Goal: Task Accomplishment & Management: Use online tool/utility

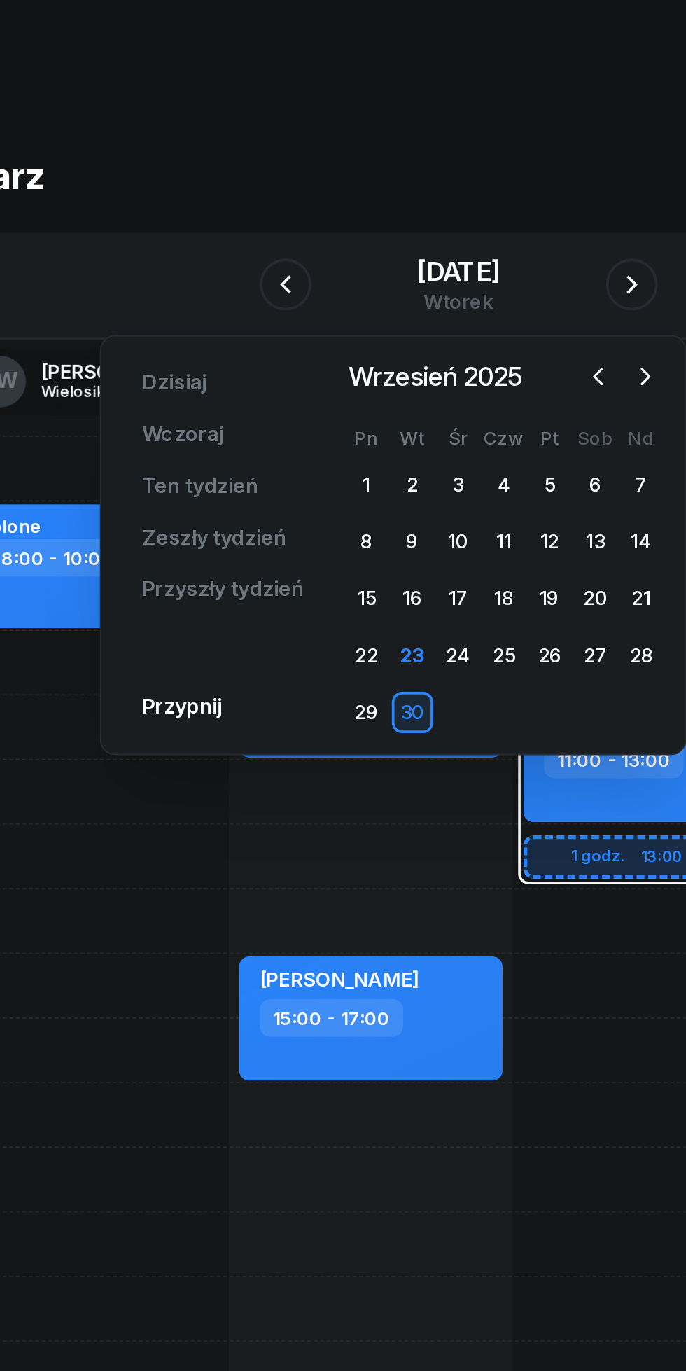
click at [444, 206] on icon "button" at bounding box center [444, 206] width 14 height 14
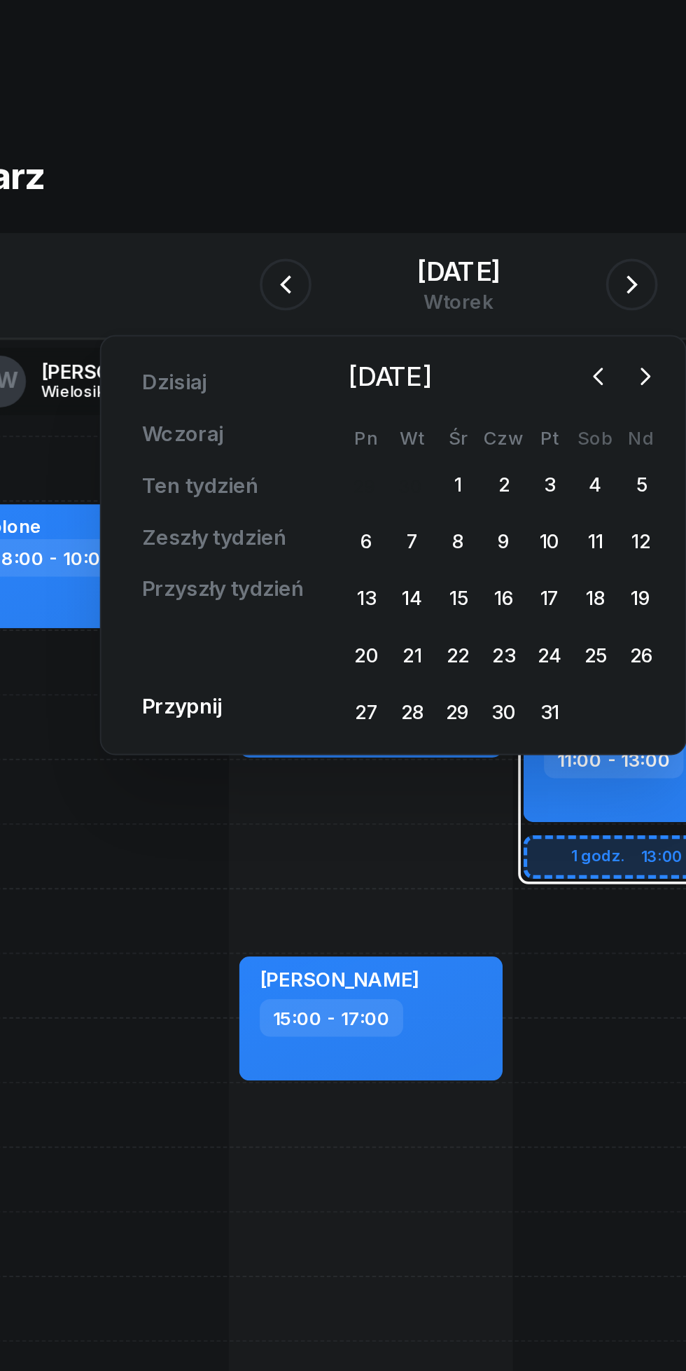
click at [370, 267] on div "2" at bounding box center [367, 265] width 22 height 22
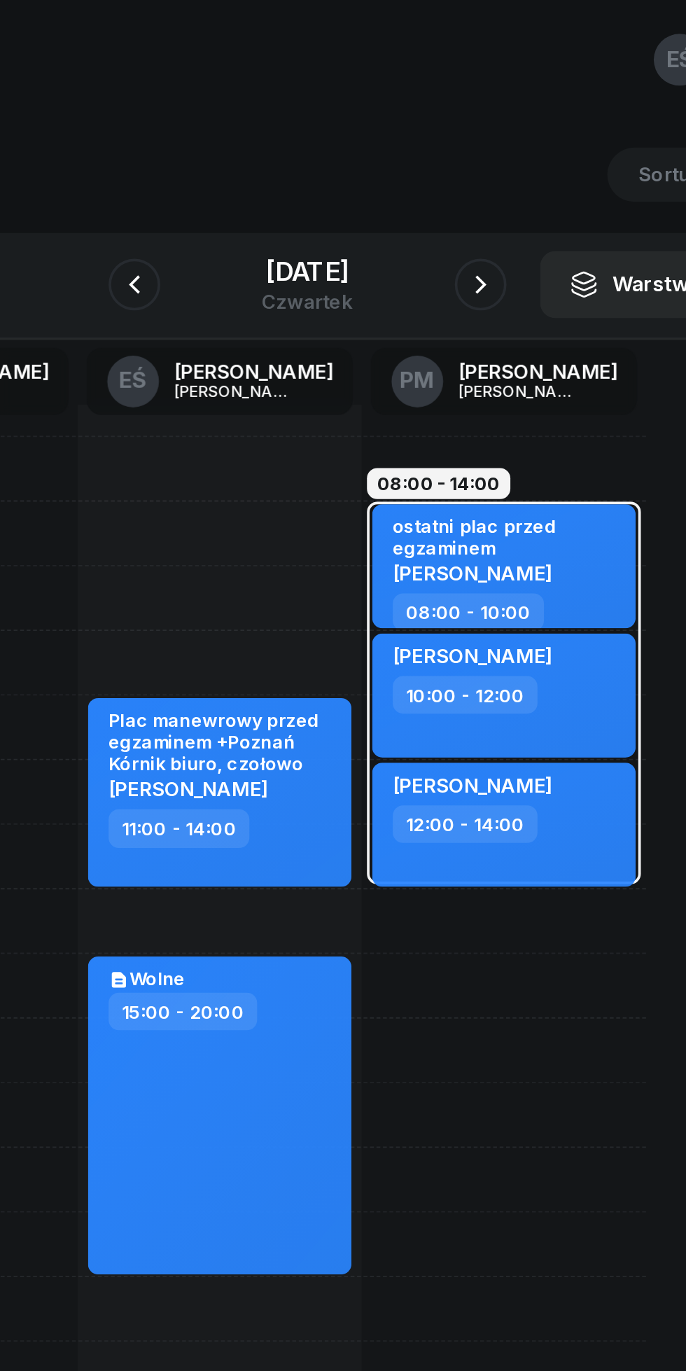
click at [241, 154] on icon "button" at bounding box center [249, 156] width 17 height 17
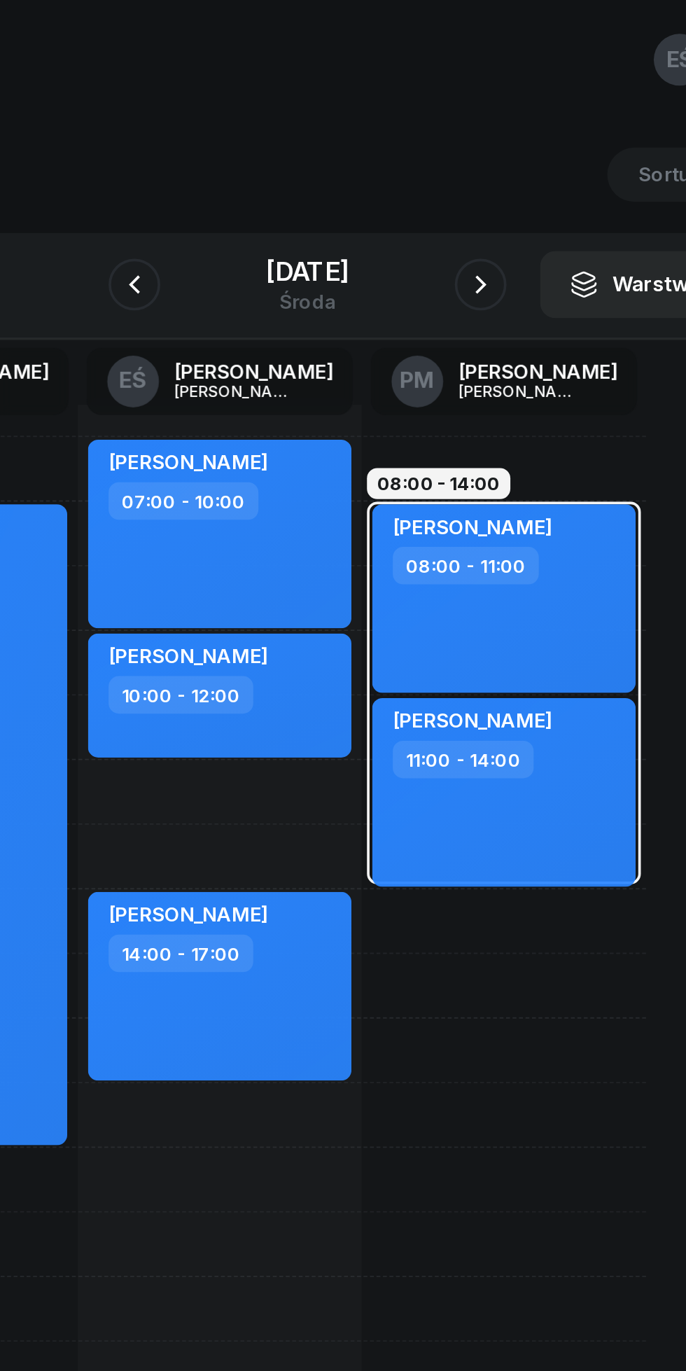
click at [444, 157] on icon "button" at bounding box center [436, 156] width 17 height 17
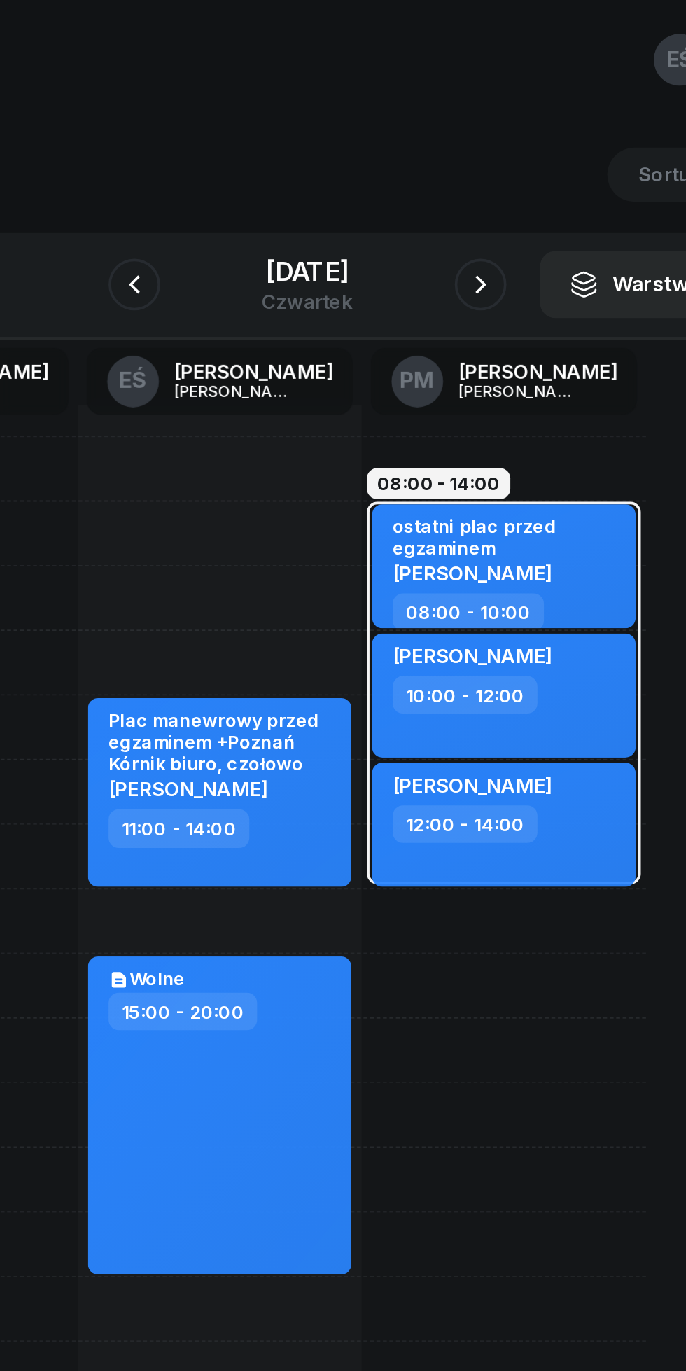
click at [440, 156] on icon "button" at bounding box center [437, 157] width 6 height 10
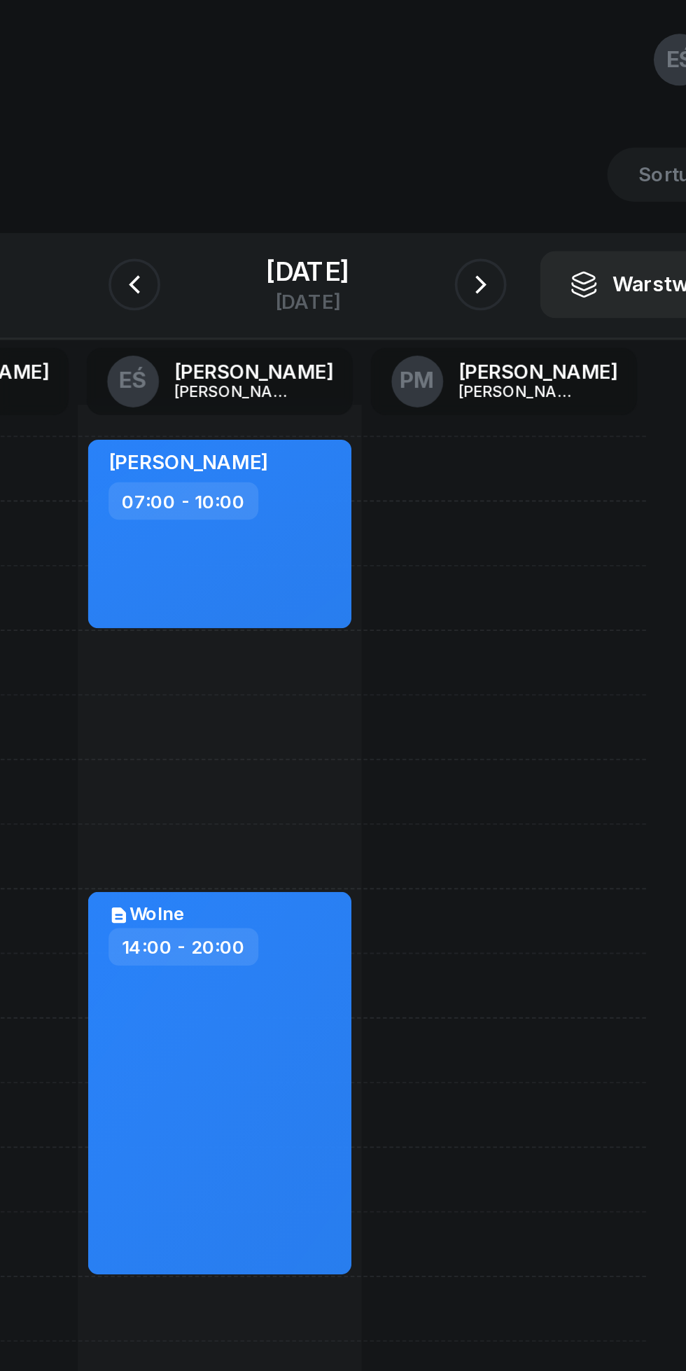
click at [246, 155] on icon "button" at bounding box center [249, 157] width 6 height 10
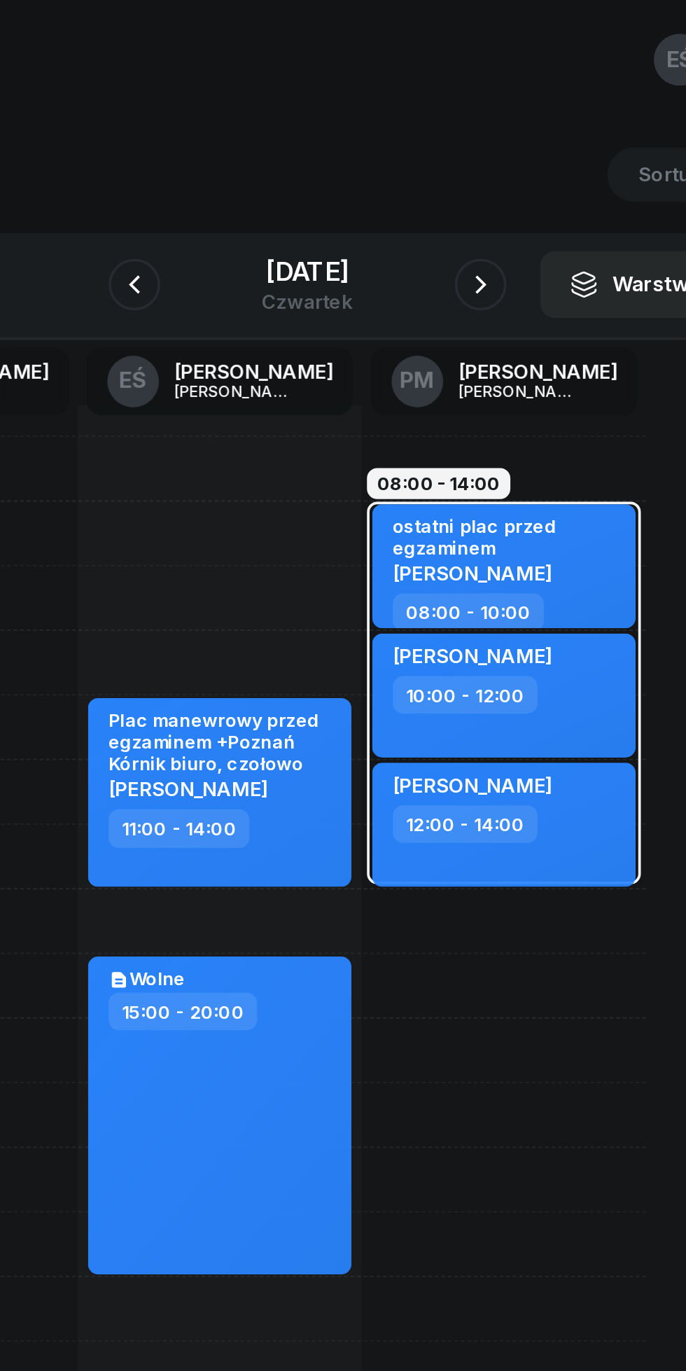
click at [241, 157] on icon "button" at bounding box center [249, 156] width 17 height 17
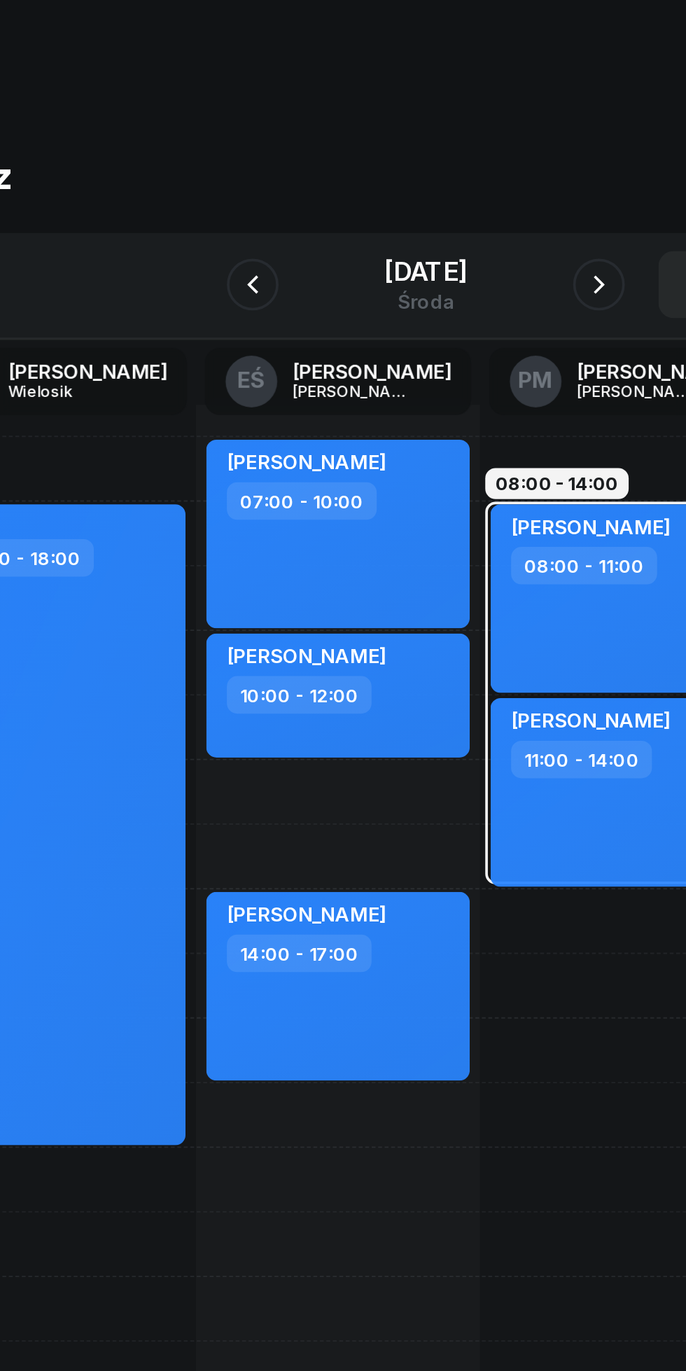
click at [246, 154] on icon "button" at bounding box center [249, 157] width 6 height 10
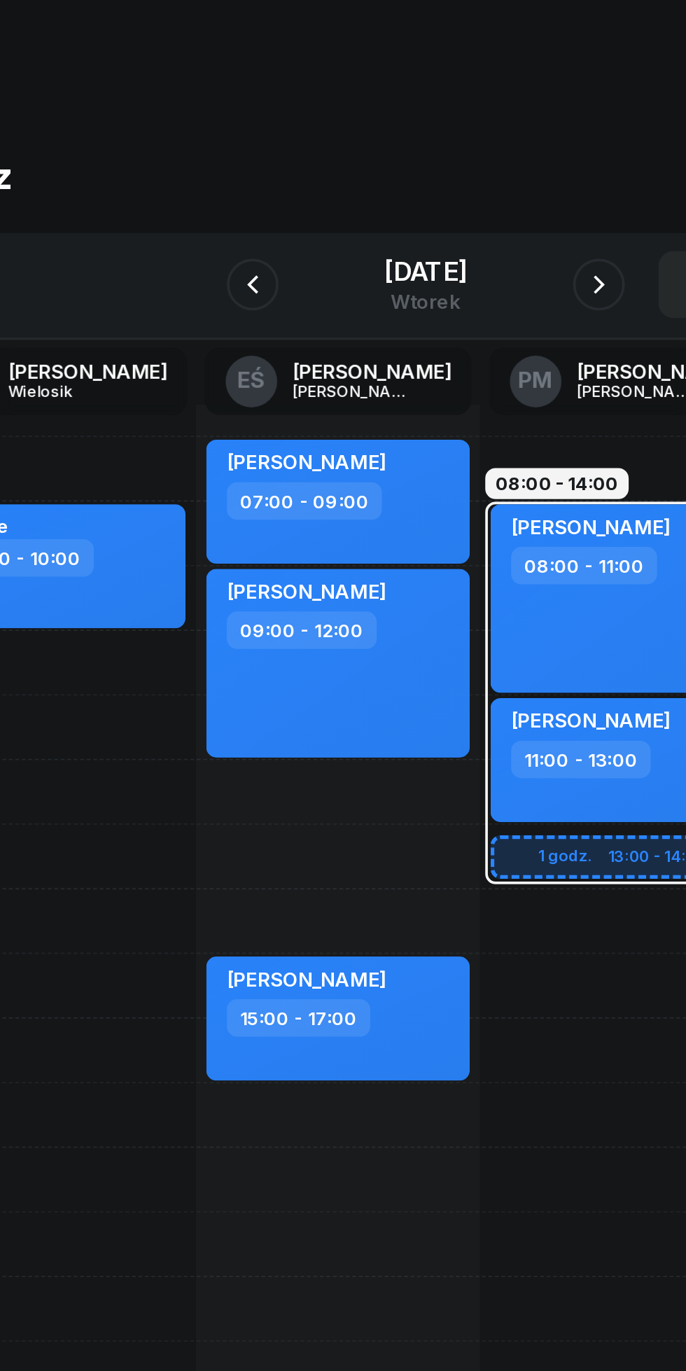
click at [245, 157] on icon "button" at bounding box center [249, 156] width 17 height 17
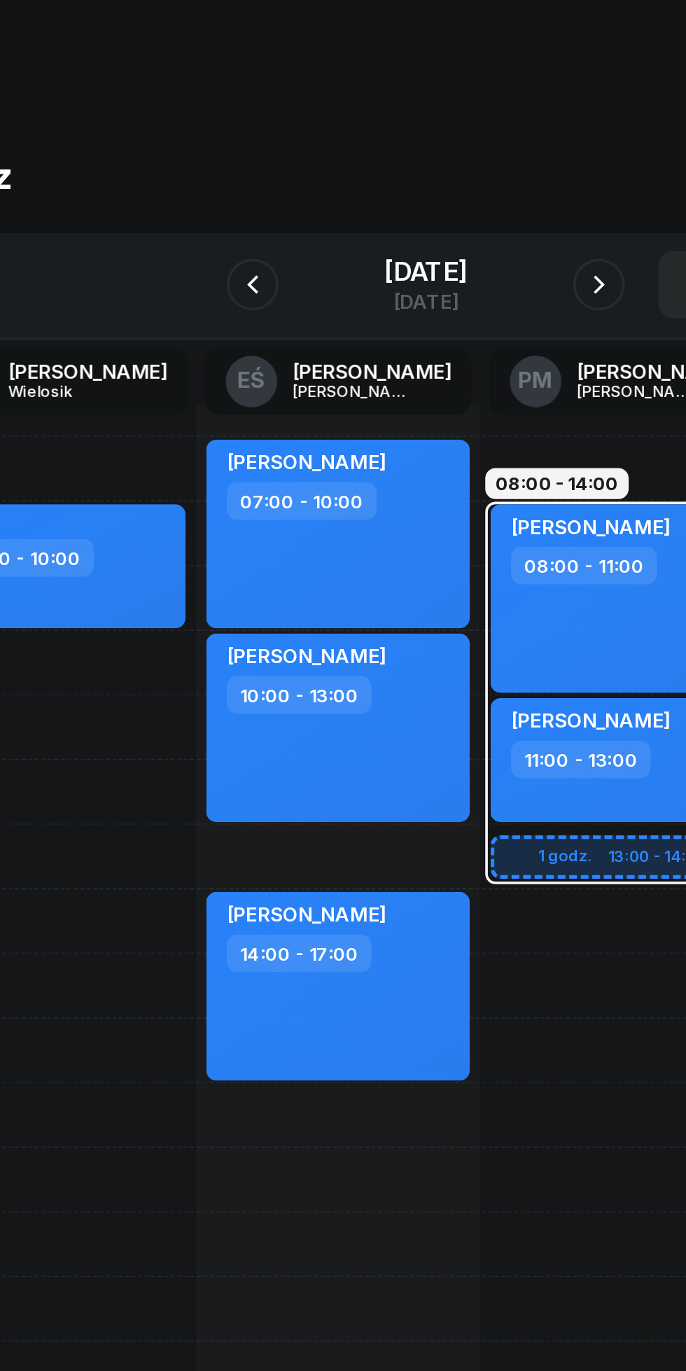
click at [246, 156] on icon "button" at bounding box center [249, 156] width 17 height 17
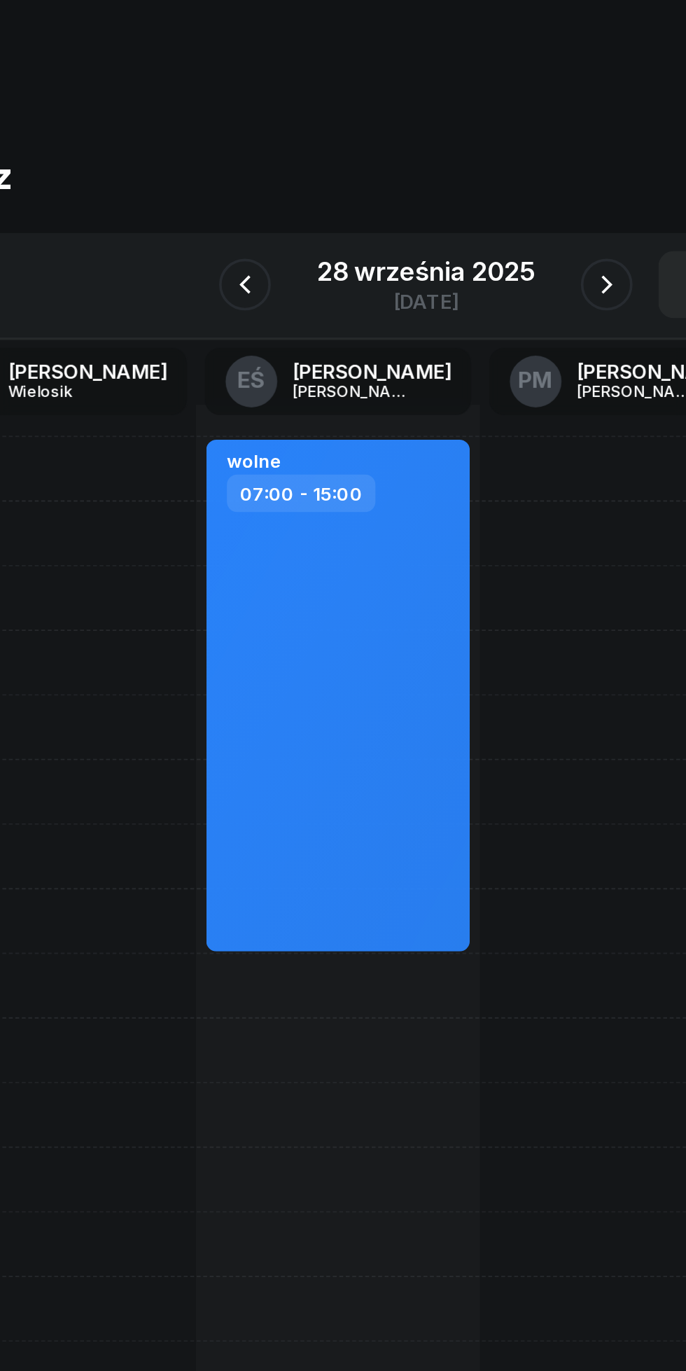
click at [439, 160] on icon "button" at bounding box center [441, 157] width 6 height 10
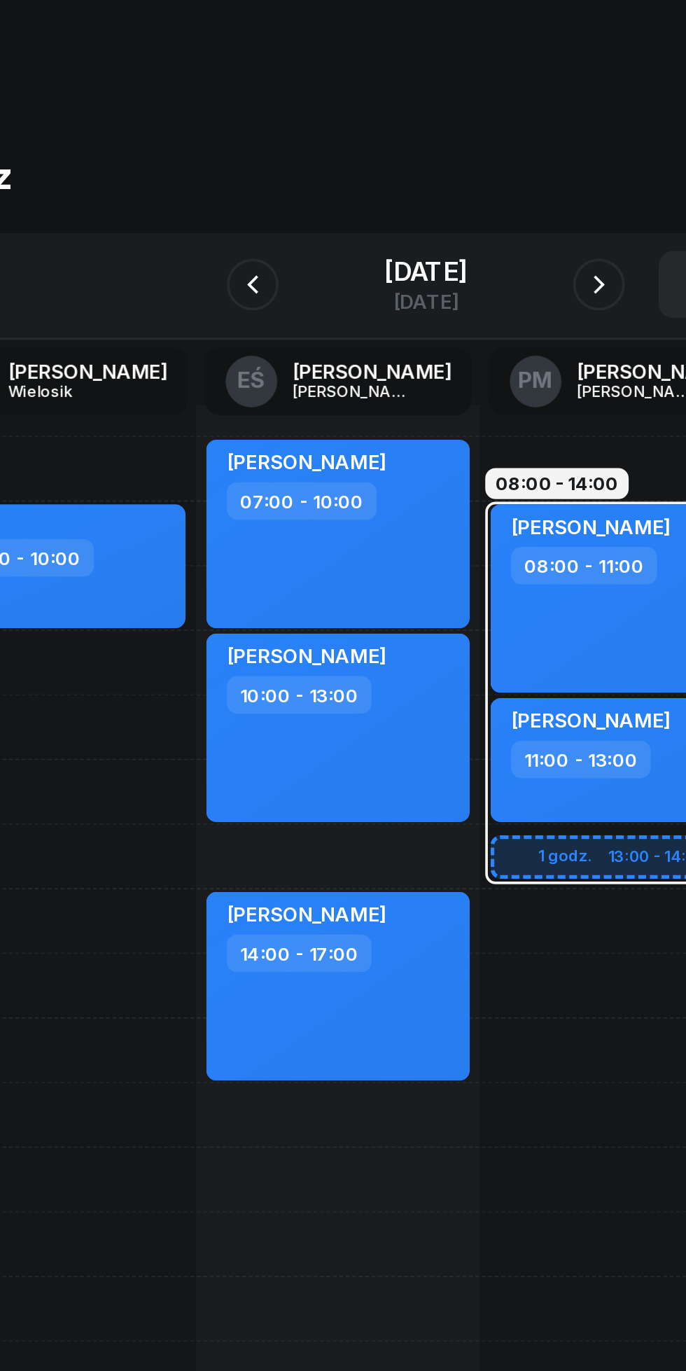
click at [440, 156] on icon "button" at bounding box center [437, 157] width 6 height 10
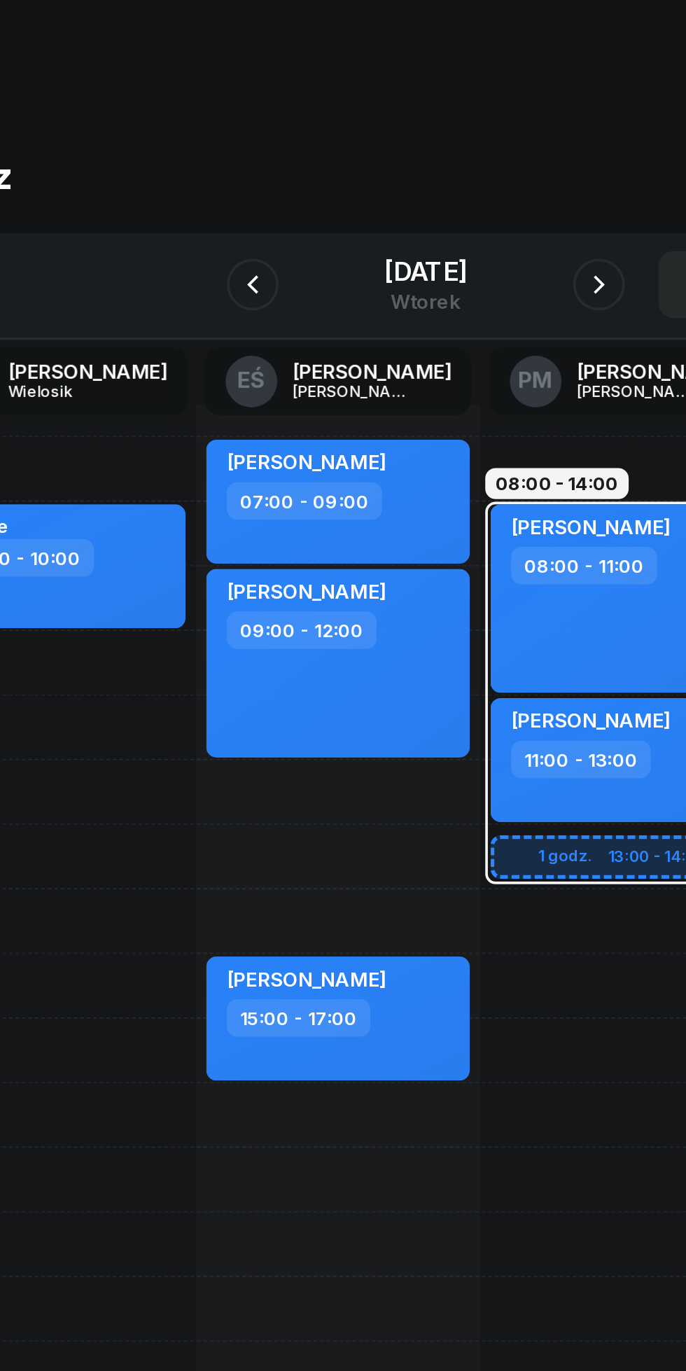
click at [432, 164] on button "button" at bounding box center [437, 157] width 28 height 28
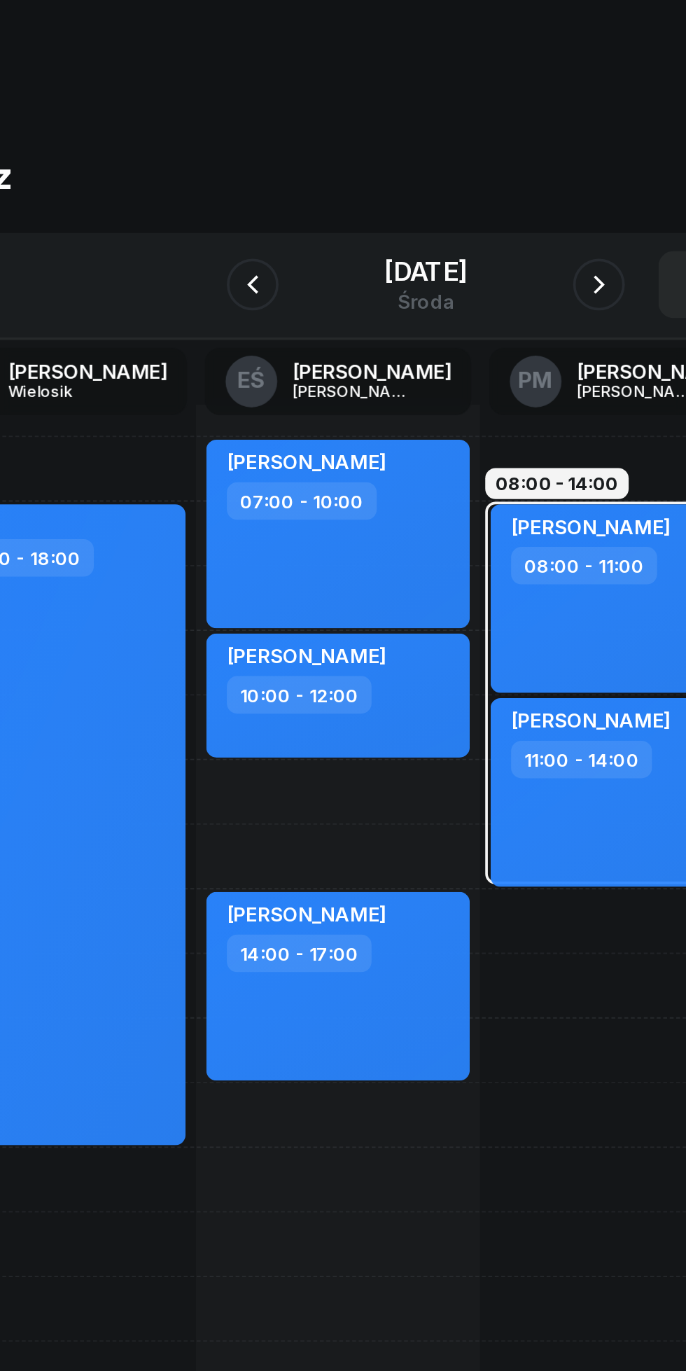
click at [445, 156] on icon "button" at bounding box center [436, 156] width 17 height 17
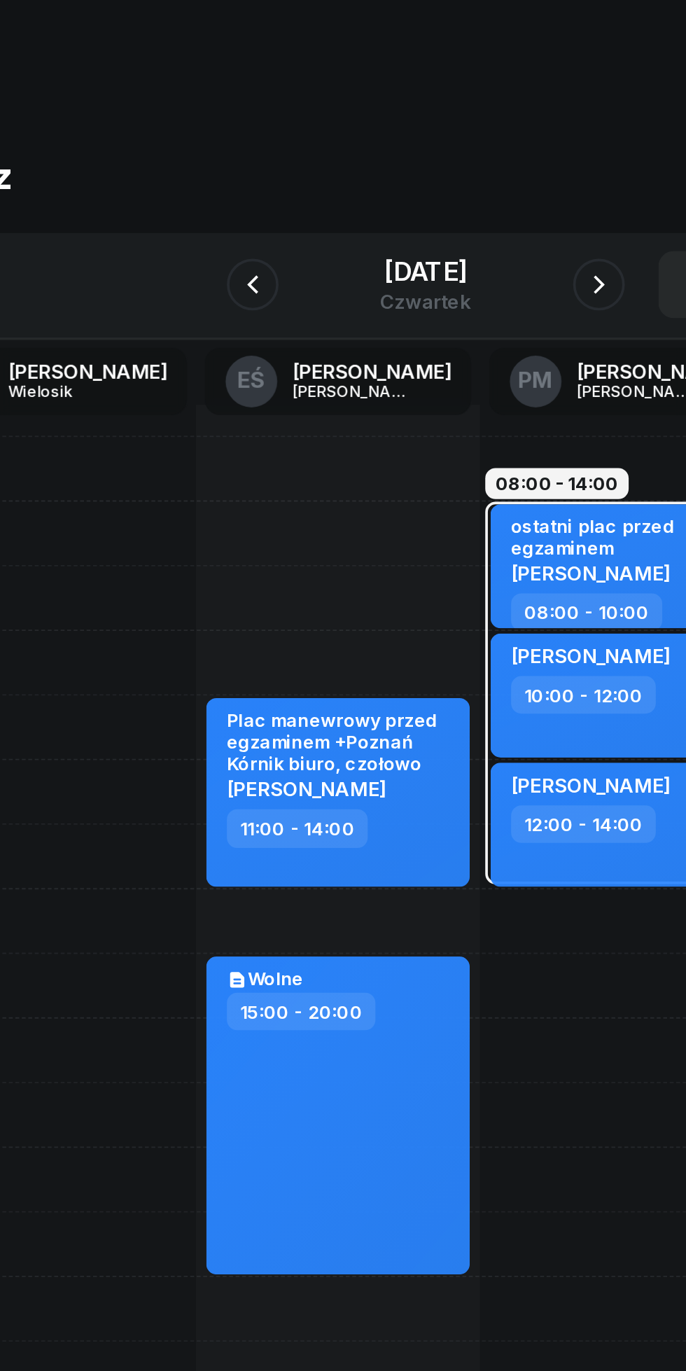
click at [392, 284] on div "ostatni plac przed egzaminem" at bounding box center [450, 293] width 123 height 24
select select "08"
select select "10"
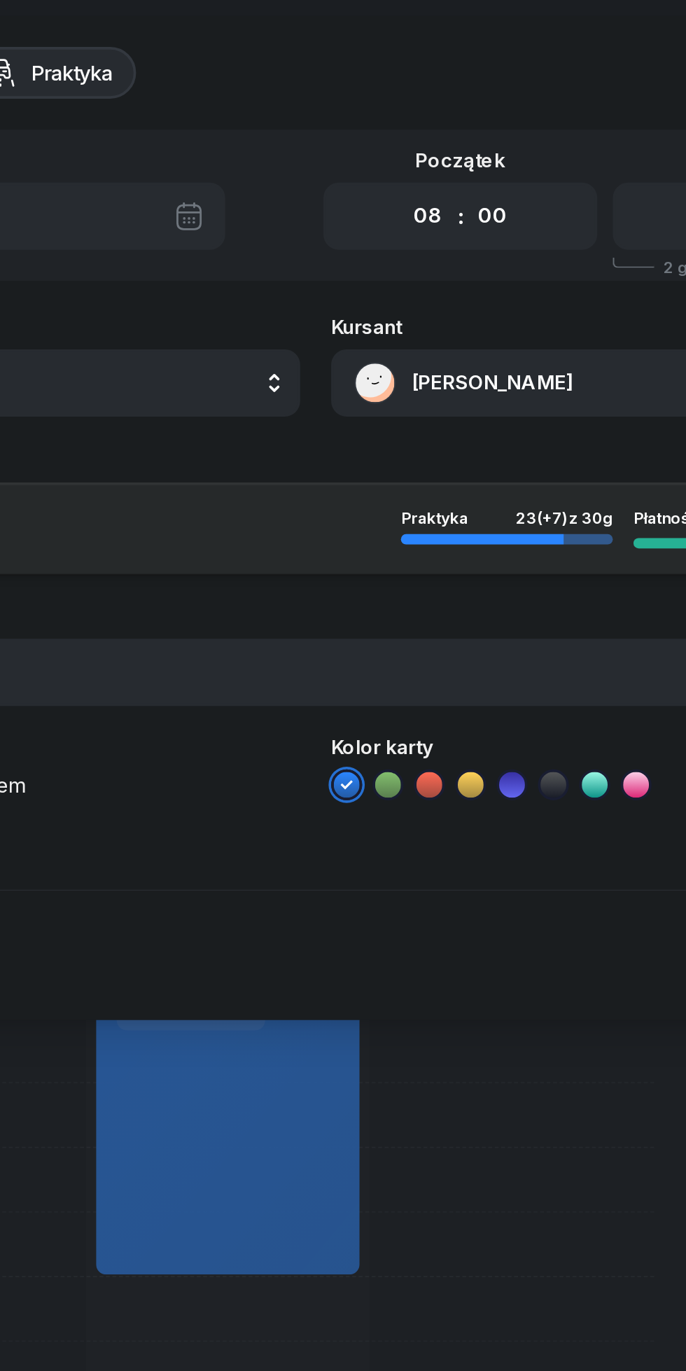
click at [400, 212] on button "[PERSON_NAME]" at bounding box center [501, 210] width 301 height 36
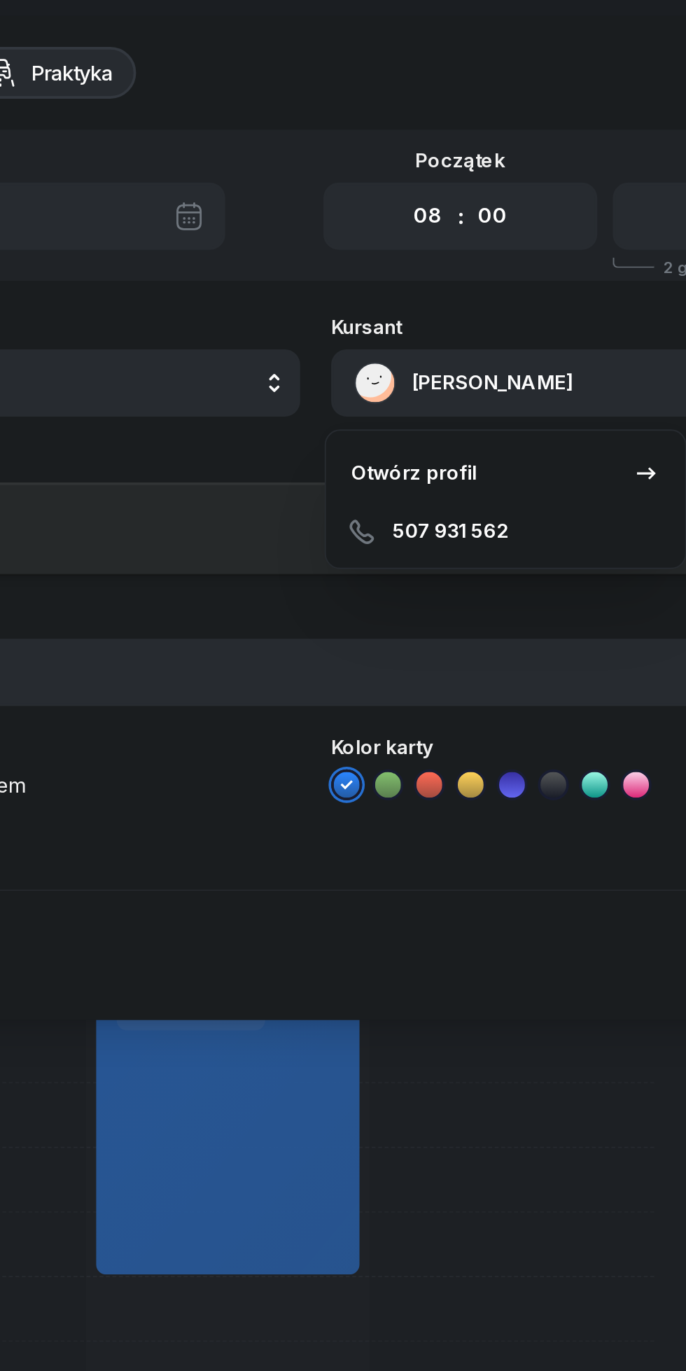
click at [386, 252] on div "Otwórz profil" at bounding box center [397, 259] width 68 height 18
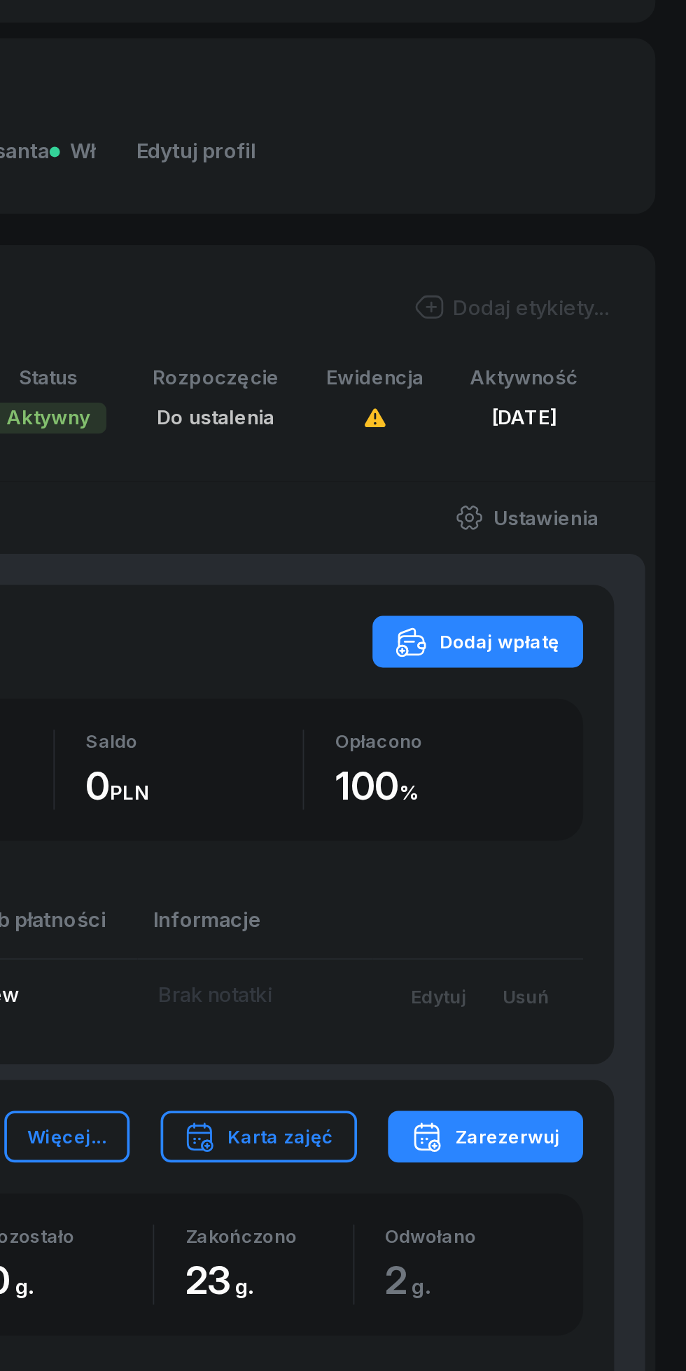
scroll to position [300, 0]
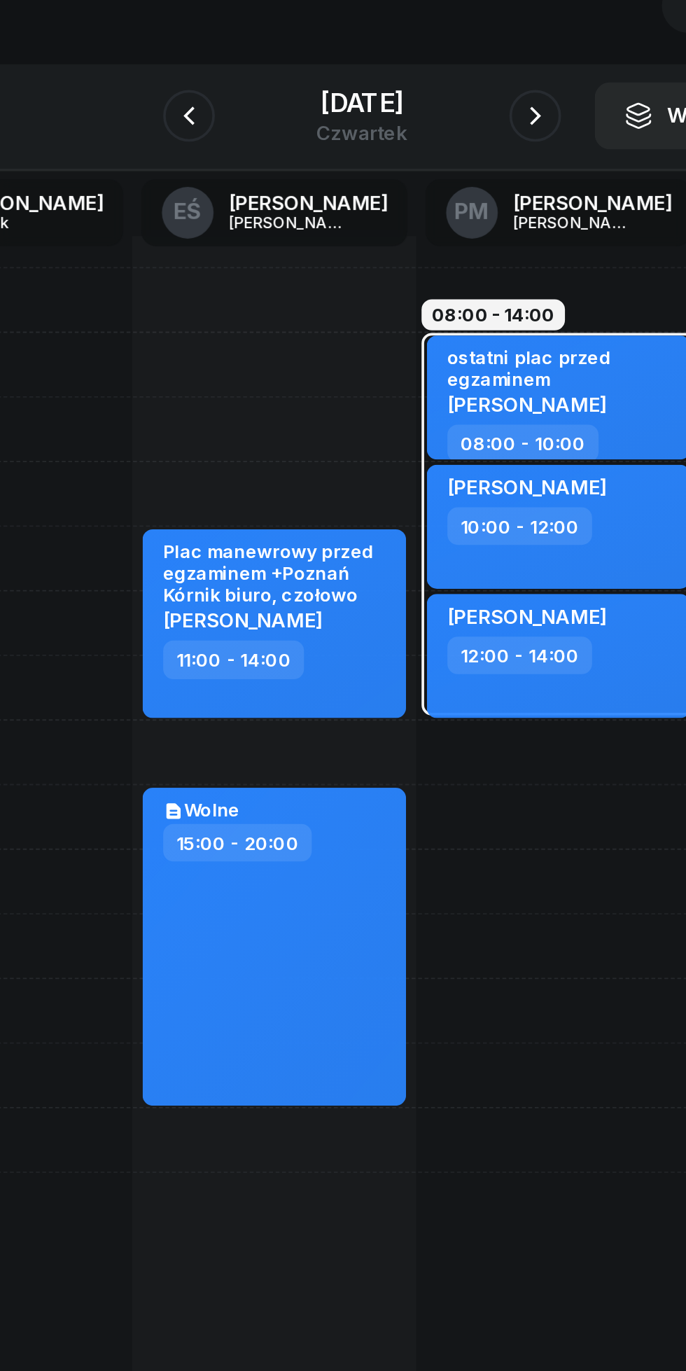
click at [251, 151] on div at bounding box center [249, 157] width 28 height 28
click at [244, 148] on button "button" at bounding box center [249, 157] width 28 height 28
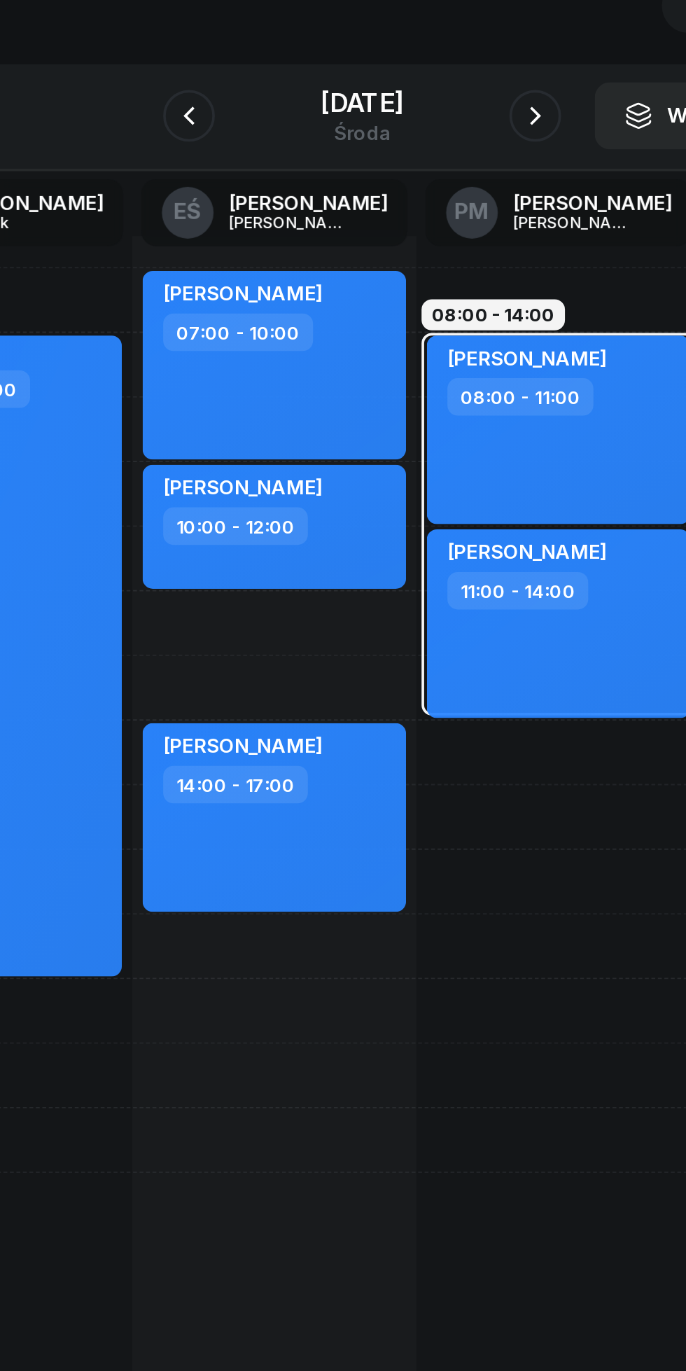
click at [241, 154] on icon "button" at bounding box center [249, 156] width 17 height 17
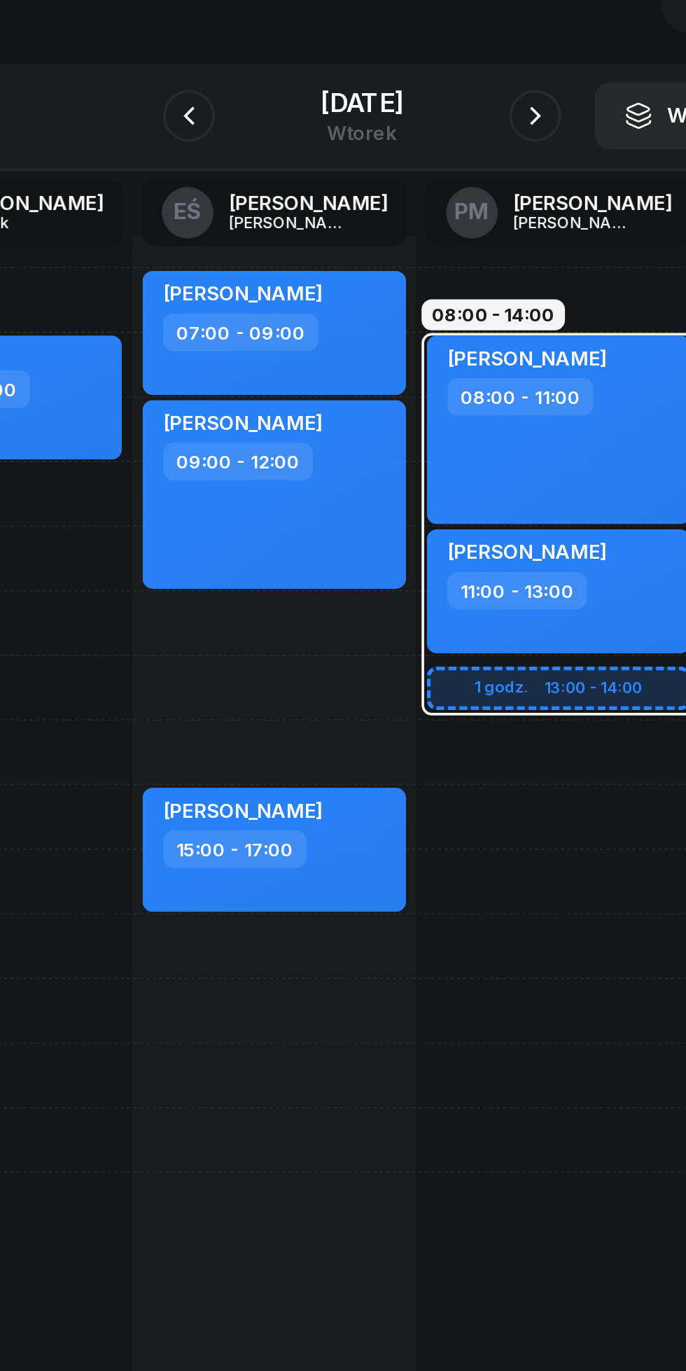
click at [441, 157] on icon "button" at bounding box center [436, 156] width 17 height 17
click at [445, 157] on icon "button" at bounding box center [436, 156] width 17 height 17
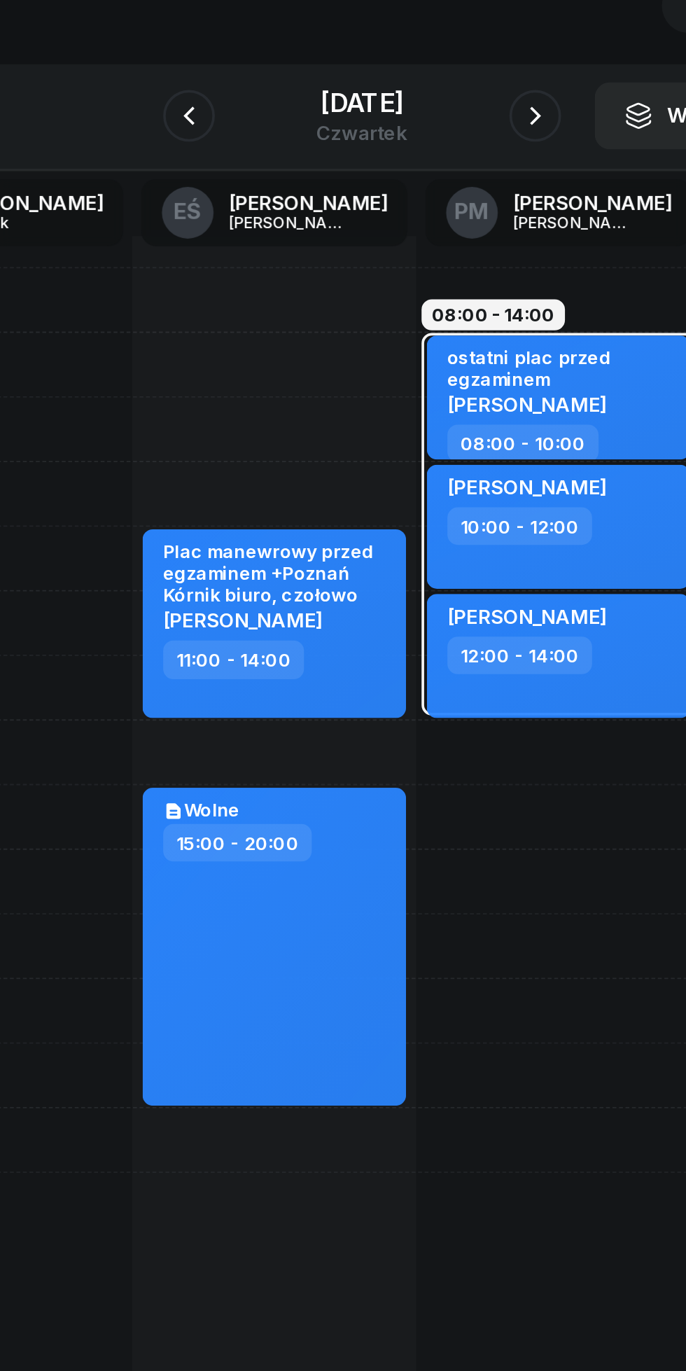
click at [241, 157] on icon "button" at bounding box center [249, 156] width 17 height 17
